Goal: Find specific page/section: Find specific page/section

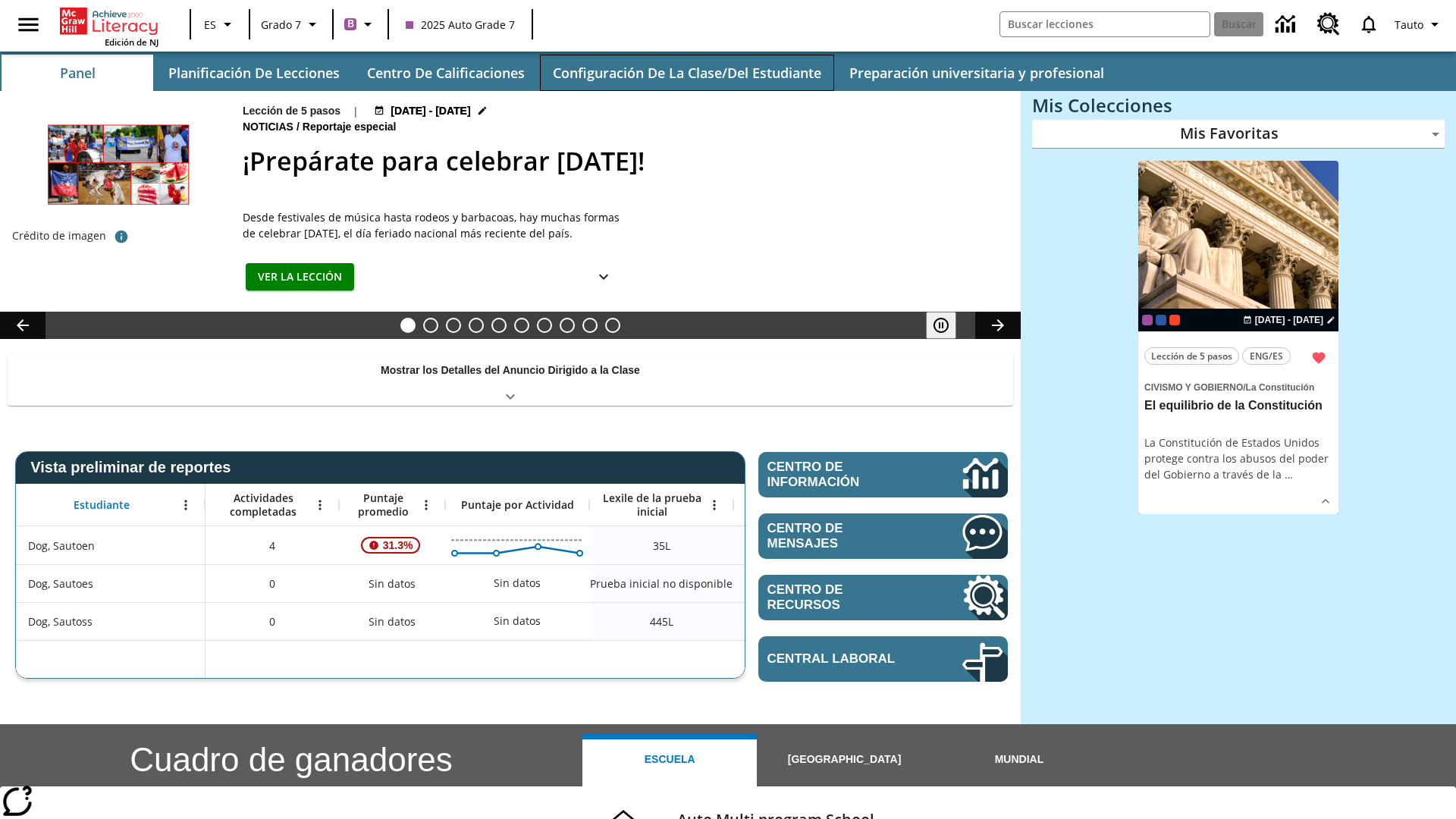
click at [686, 73] on button "Configuración de la clase/del estudiante" at bounding box center [687, 73] width 295 height 37
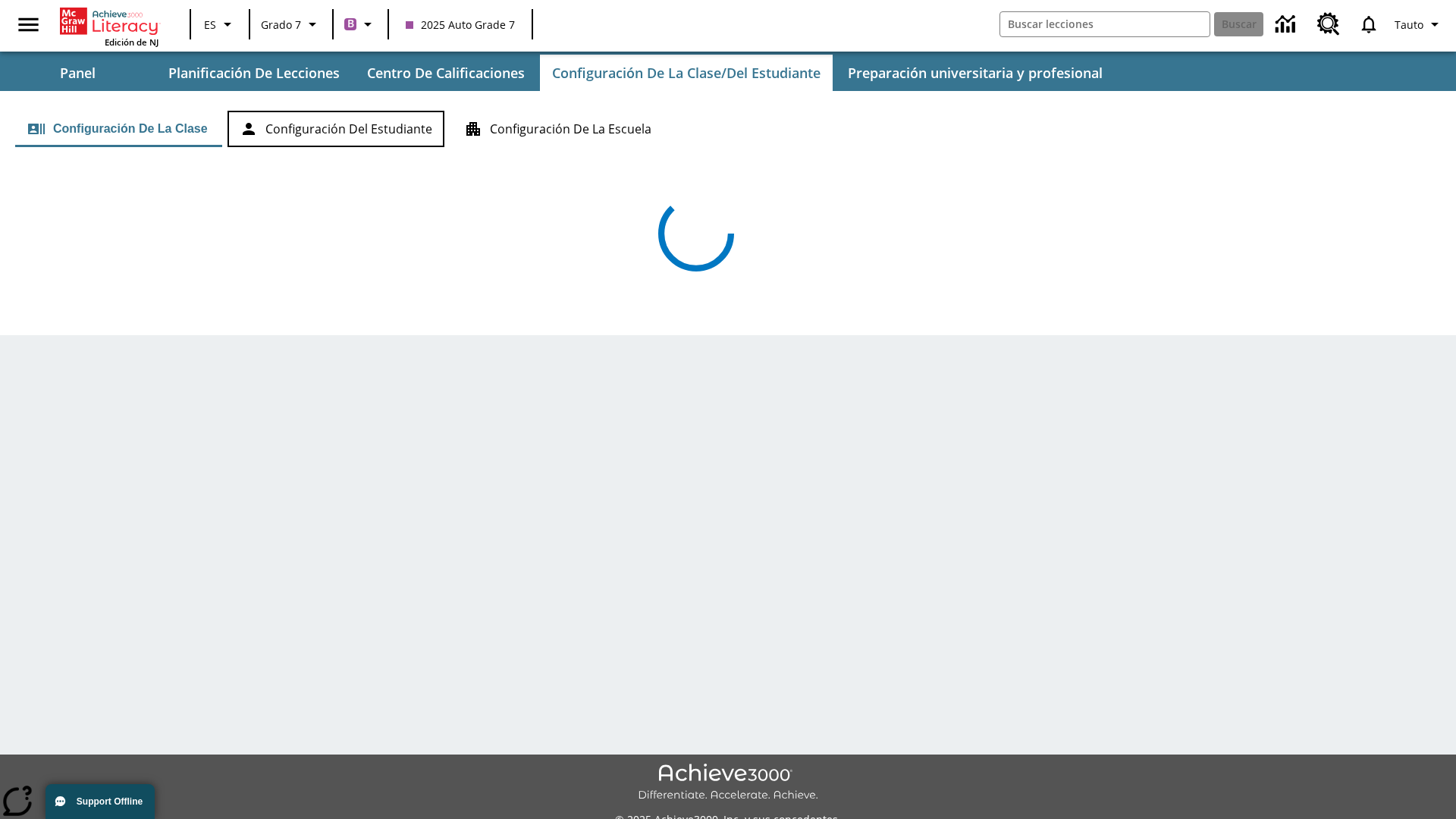
click at [338, 129] on button "Configuración del estudiante" at bounding box center [335, 129] width 217 height 37
